Goal: Task Accomplishment & Management: Manage account settings

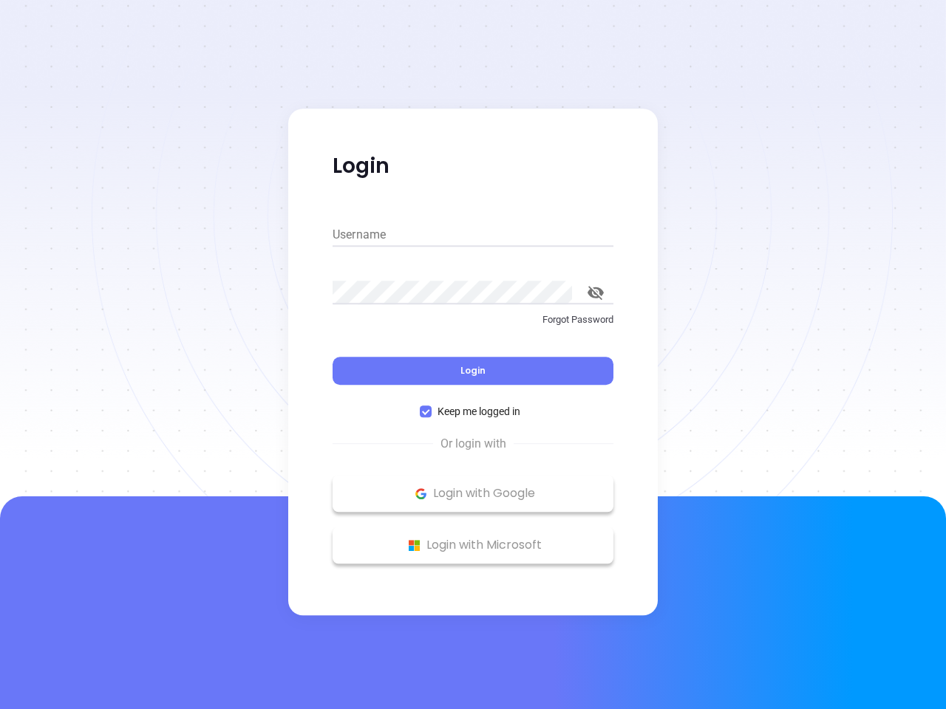
click at [473, 355] on div "Login" at bounding box center [472, 362] width 281 height 46
click at [473, 235] on input "Username" at bounding box center [472, 235] width 281 height 24
click at [595, 293] on icon "toggle password visibility" at bounding box center [595, 293] width 16 height 14
click at [473, 371] on span "Login" at bounding box center [472, 370] width 25 height 13
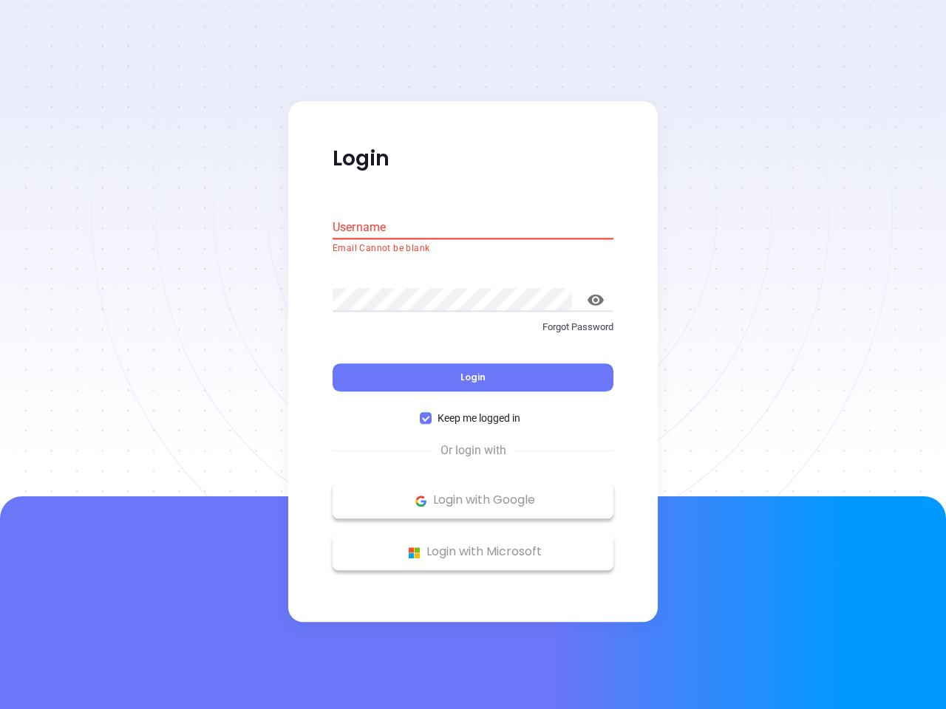
click at [473, 411] on span "Keep me logged in" at bounding box center [478, 419] width 95 height 16
click at [431, 413] on input "Keep me logged in" at bounding box center [426, 419] width 12 height 12
checkbox input "false"
click at [473, 493] on p "Login with Google" at bounding box center [473, 501] width 266 height 22
click at [473, 545] on p "Login with Microsoft" at bounding box center [473, 552] width 266 height 22
